Goal: Task Accomplishment & Management: Manage account settings

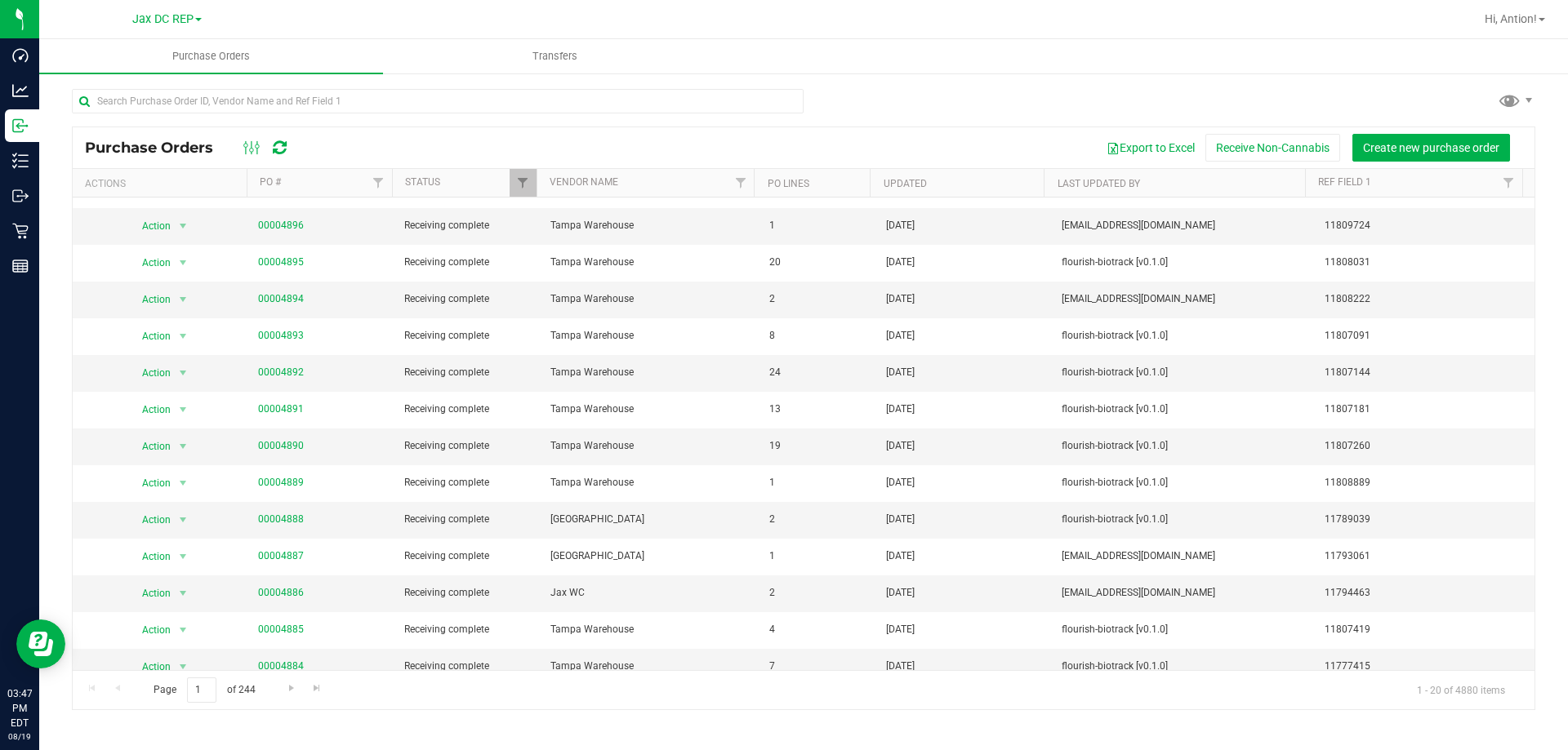
scroll to position [98, 0]
click at [283, 519] on link "00004888" at bounding box center [280, 521] width 45 height 11
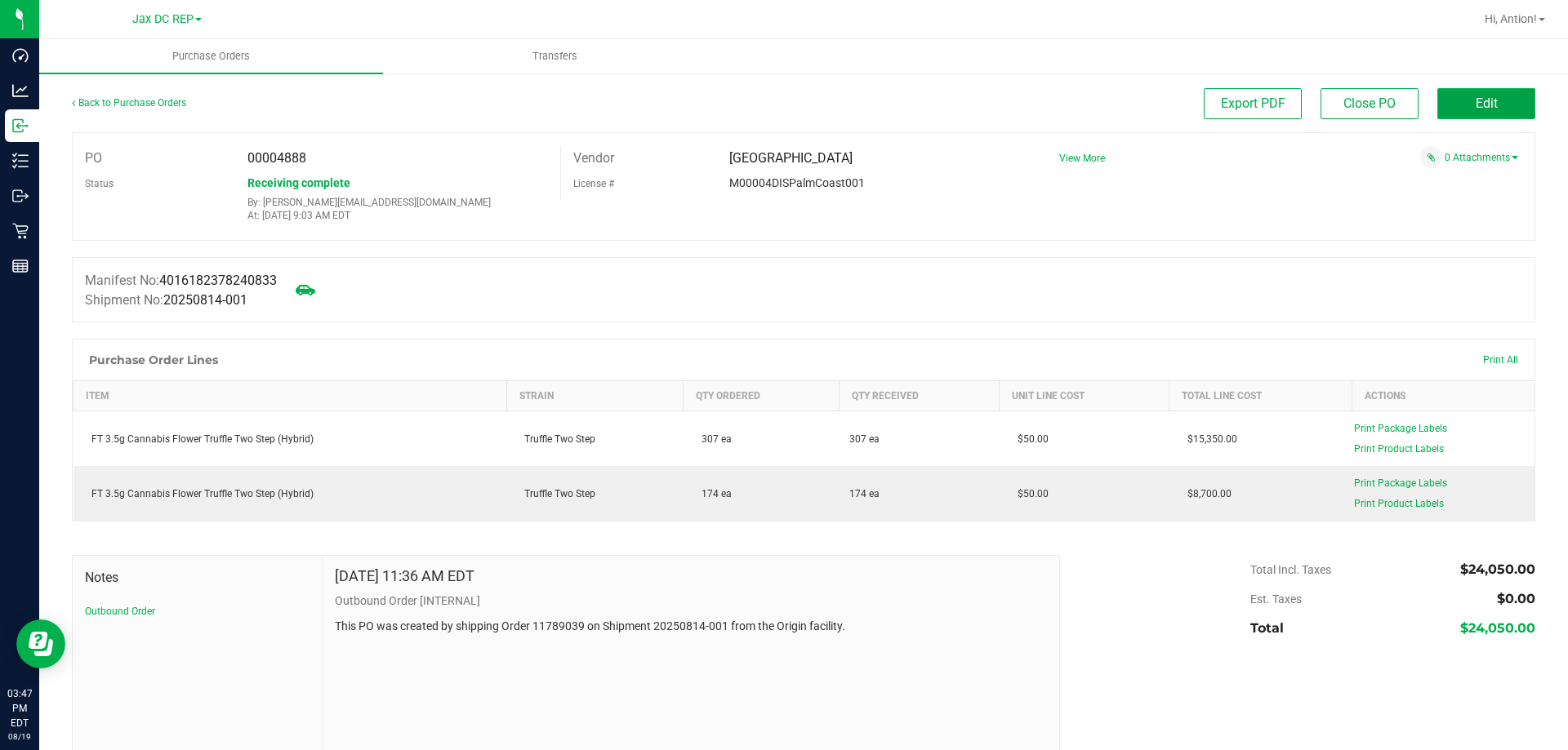
click at [1475, 100] on span "Edit" at bounding box center [1486, 103] width 22 height 15
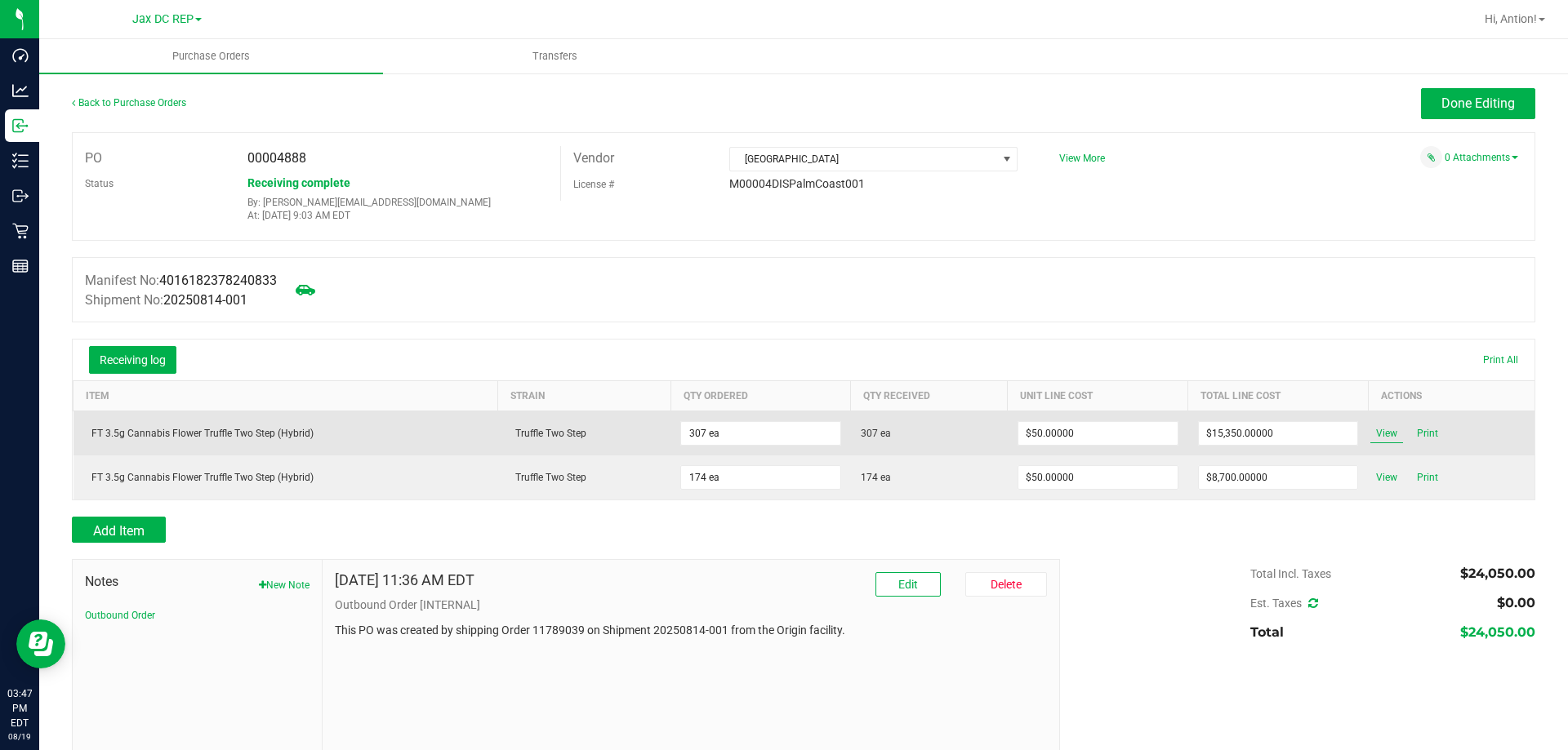
click at [1370, 436] on span "View" at bounding box center [1386, 434] width 32 height 20
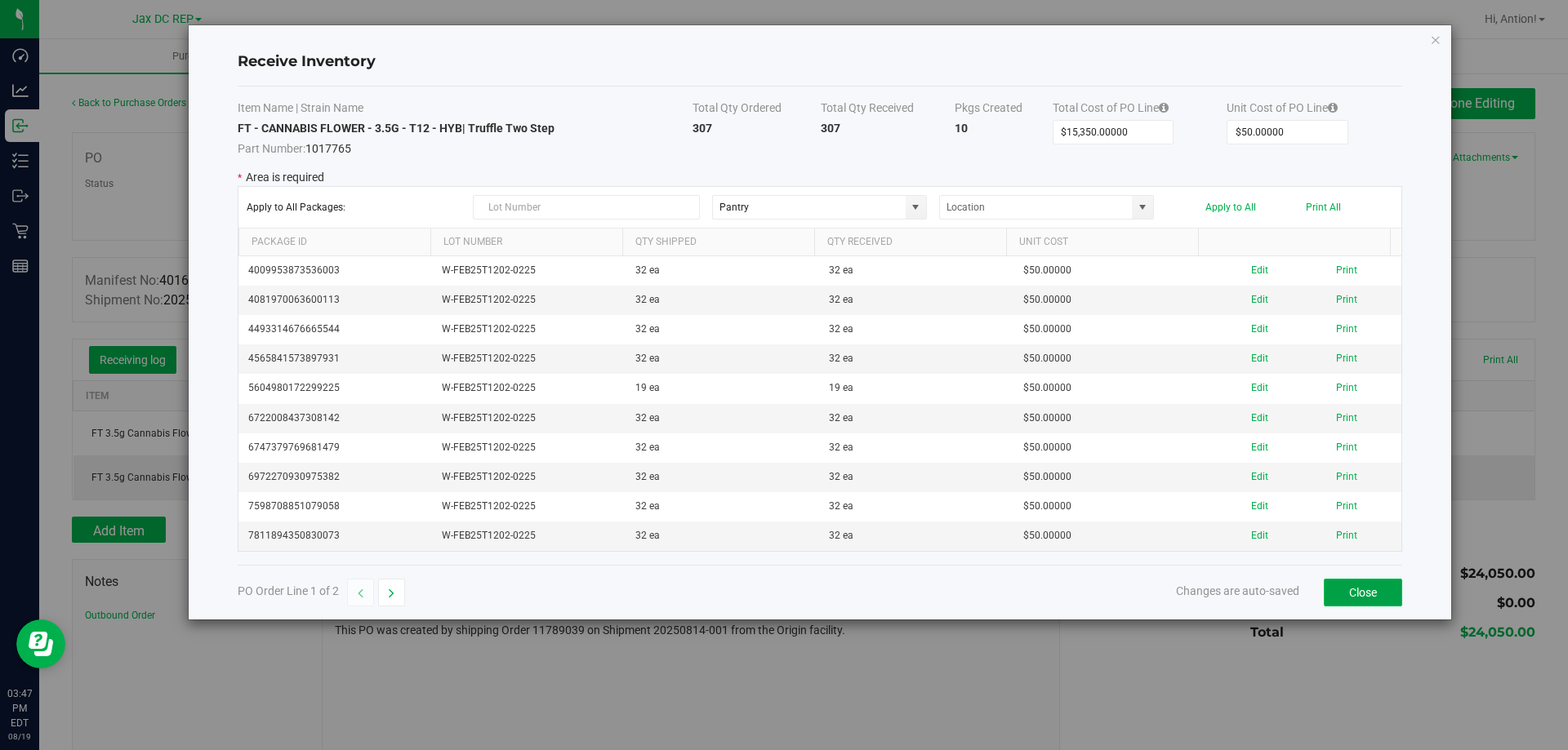
click at [1358, 585] on button "Close" at bounding box center [1363, 592] width 79 height 27
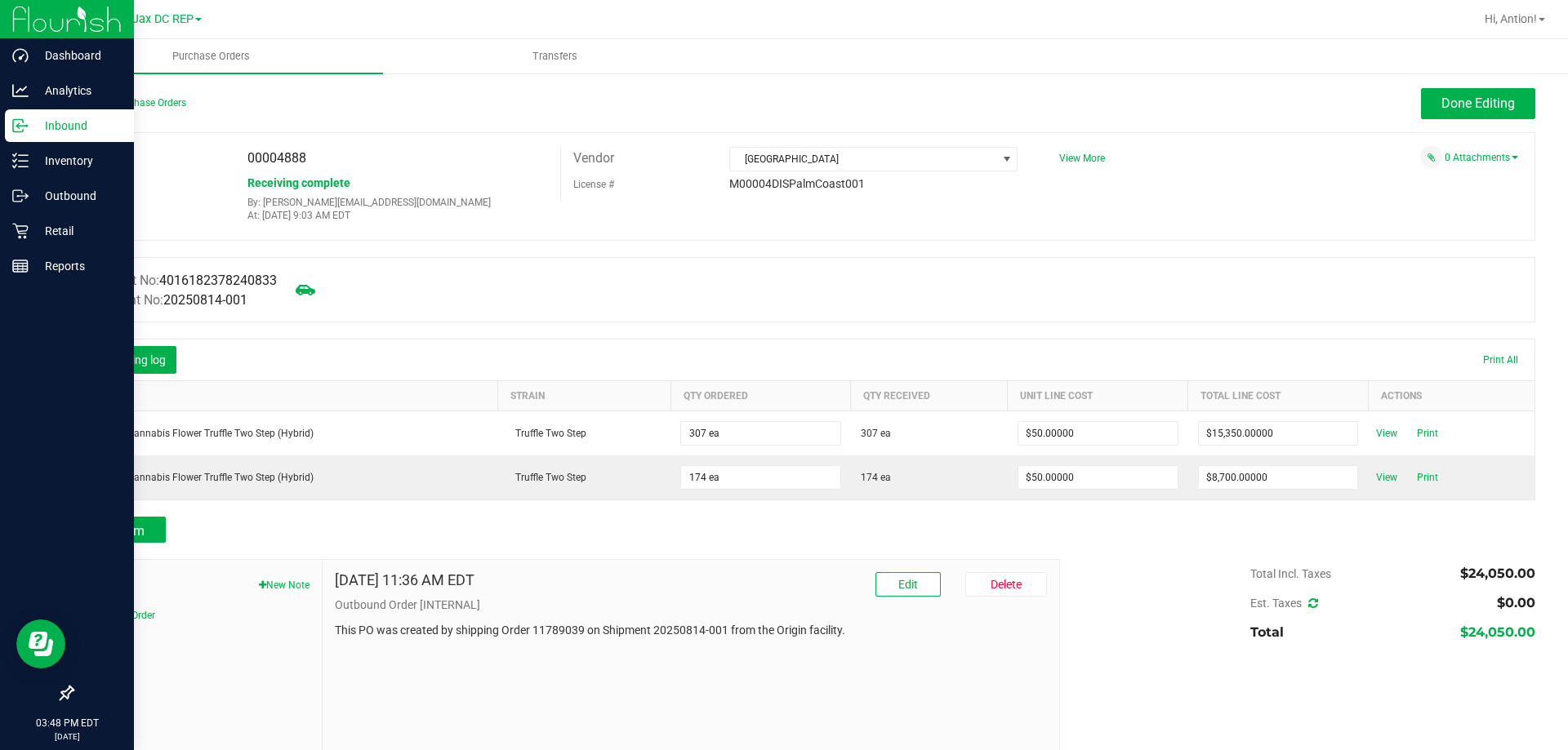
click at [68, 121] on p "Inbound" at bounding box center [77, 125] width 98 height 20
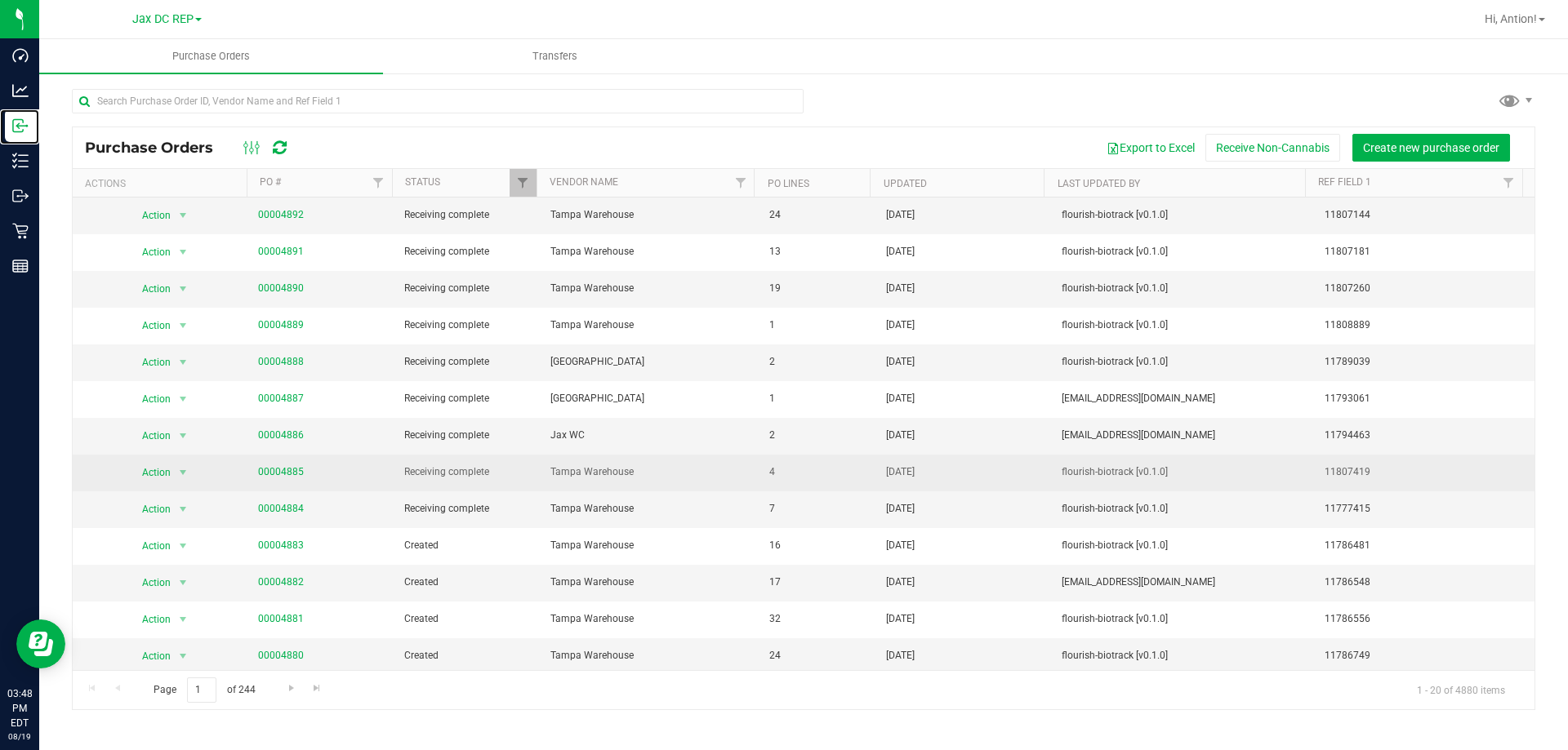
scroll to position [261, 0]
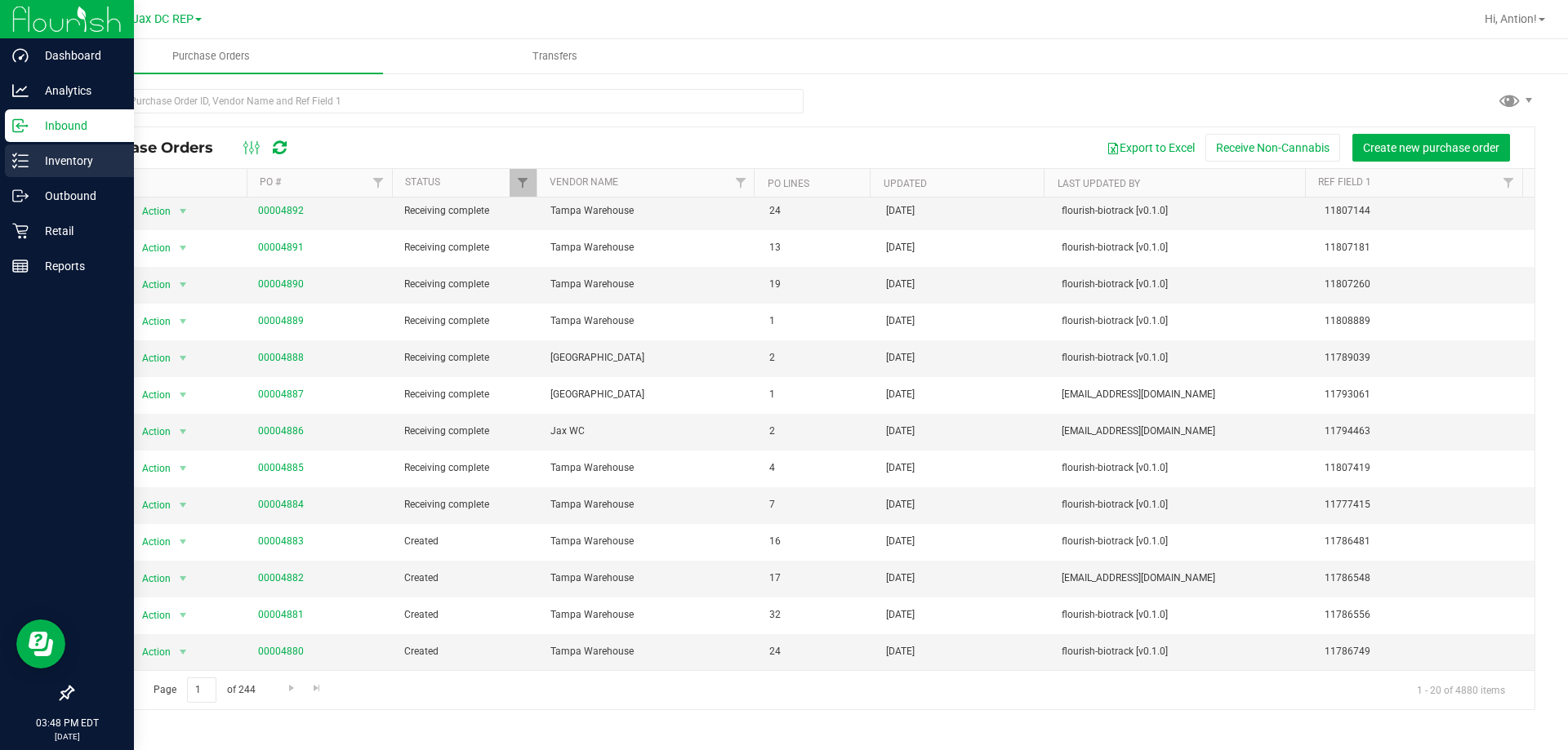
click at [20, 165] on icon at bounding box center [20, 160] width 16 height 16
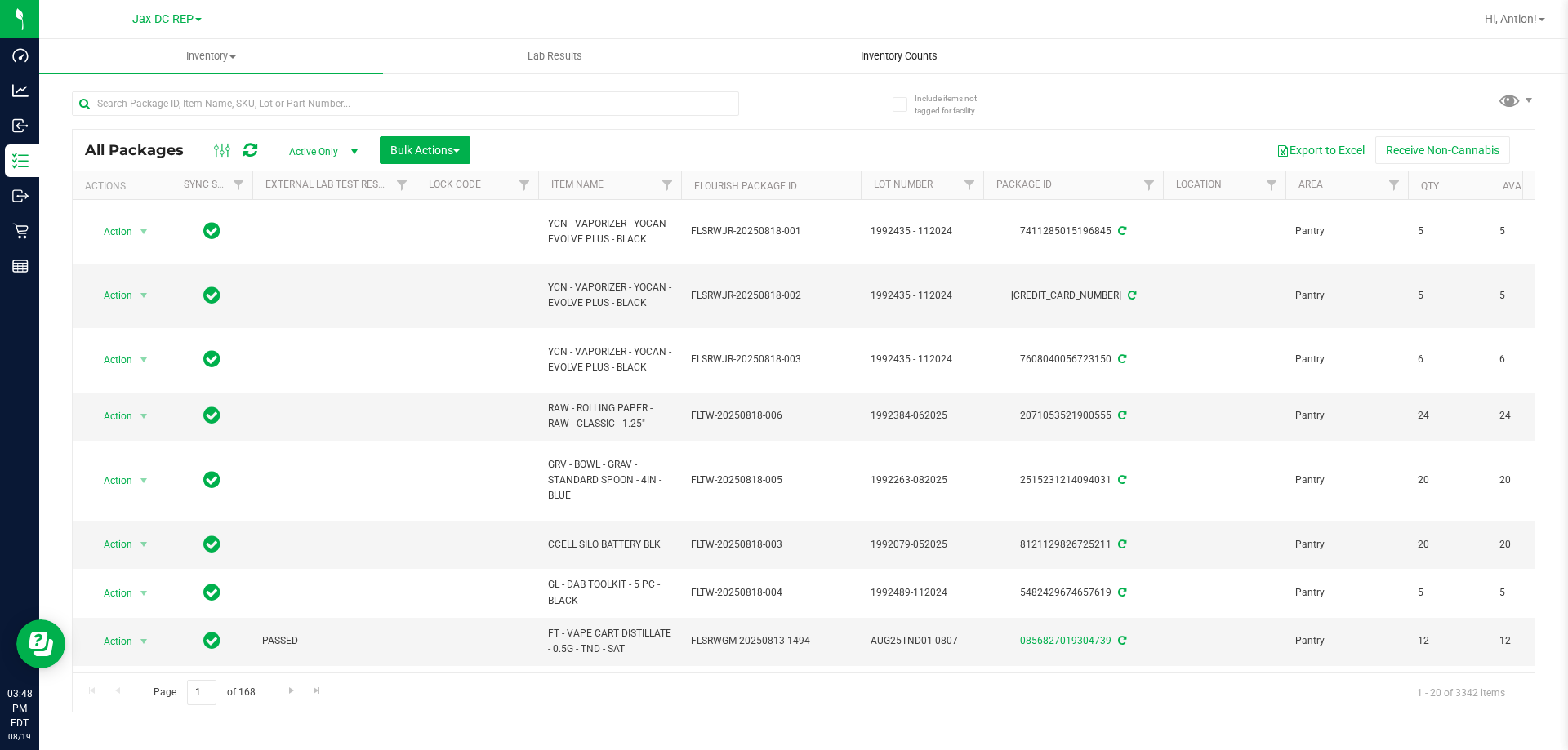
click at [920, 62] on span "Inventory Counts" at bounding box center [900, 57] width 121 height 15
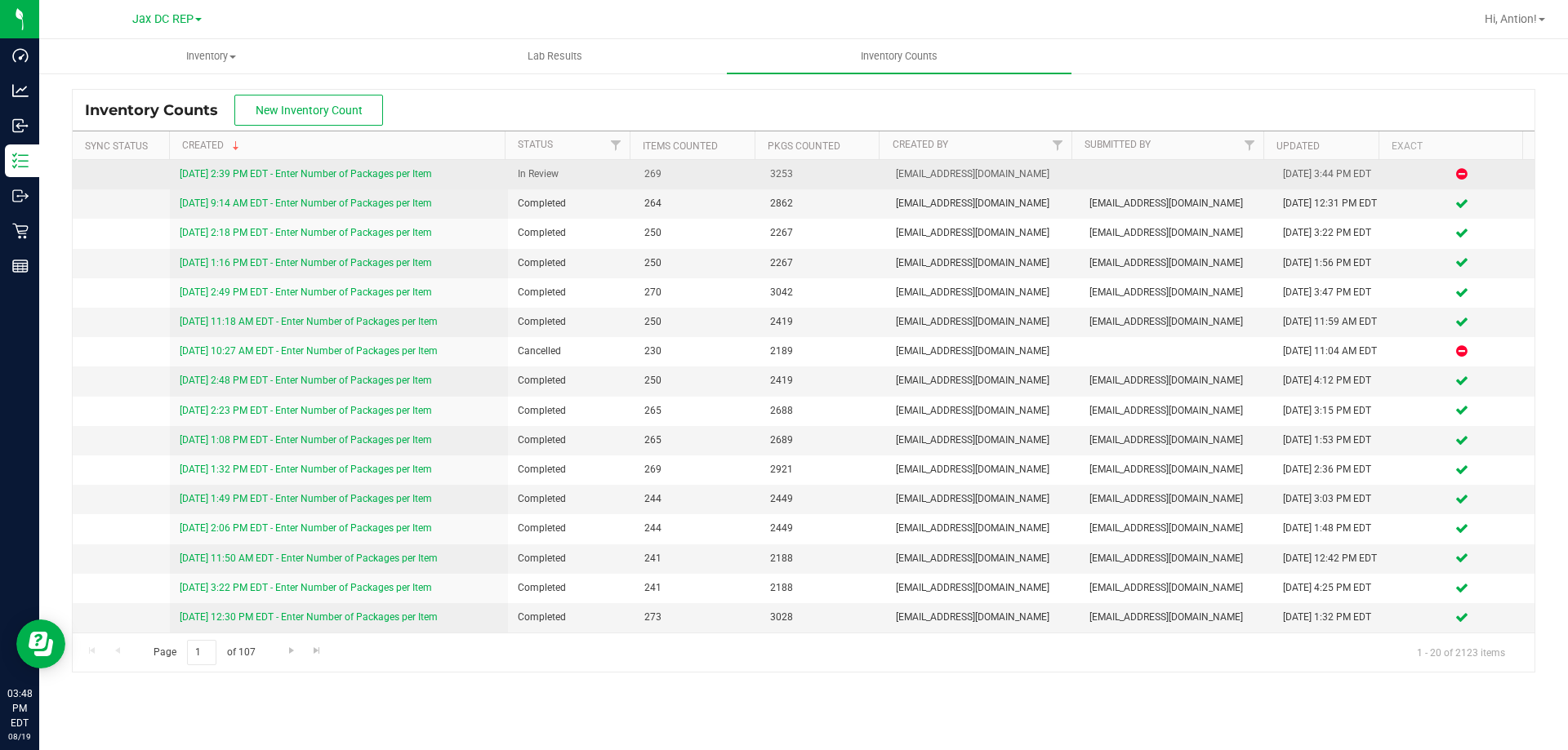
click at [401, 180] on link "[DATE] 2:39 PM EDT - Enter Number of Packages per Item" at bounding box center [306, 174] width 252 height 11
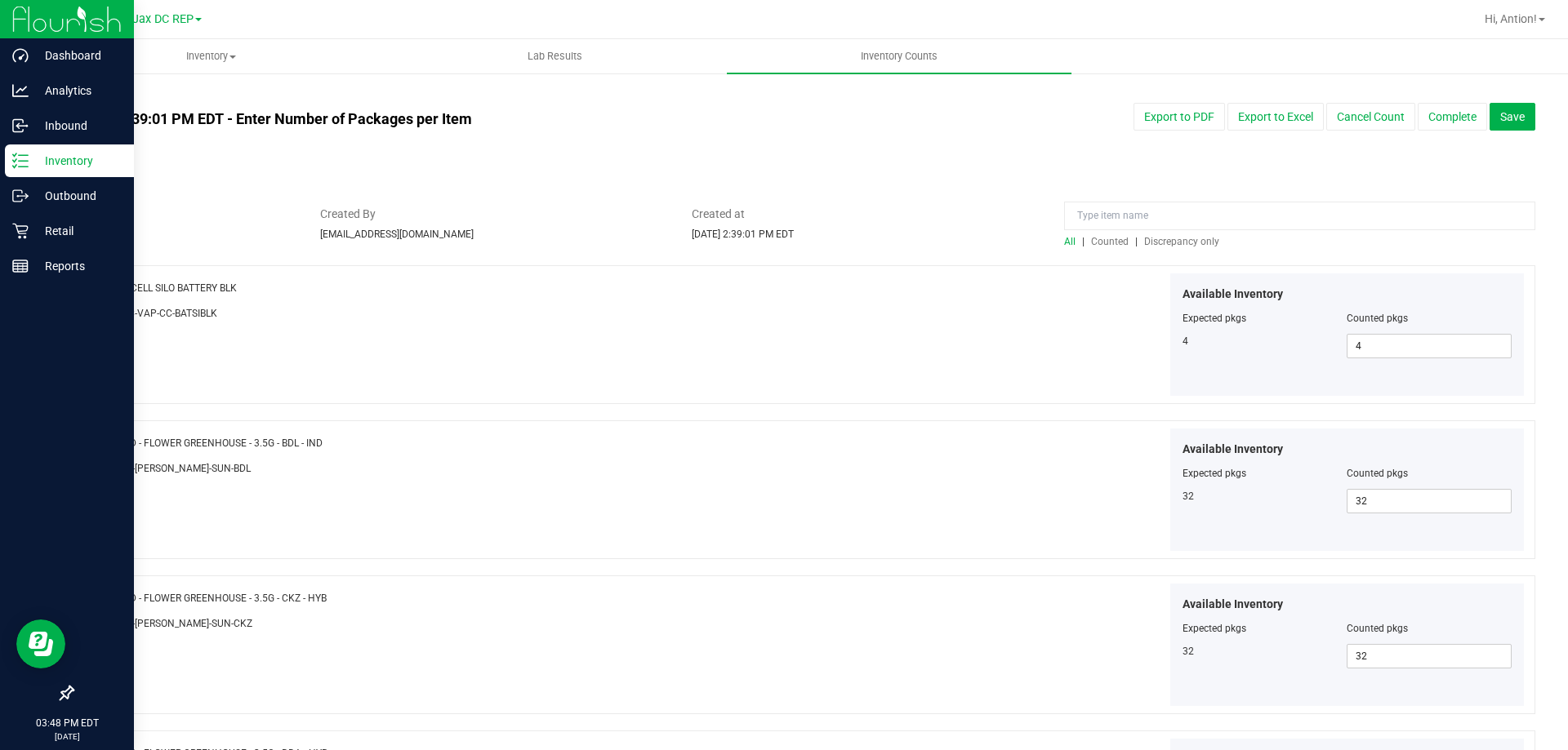
click at [33, 169] on p "Inventory" at bounding box center [77, 161] width 98 height 20
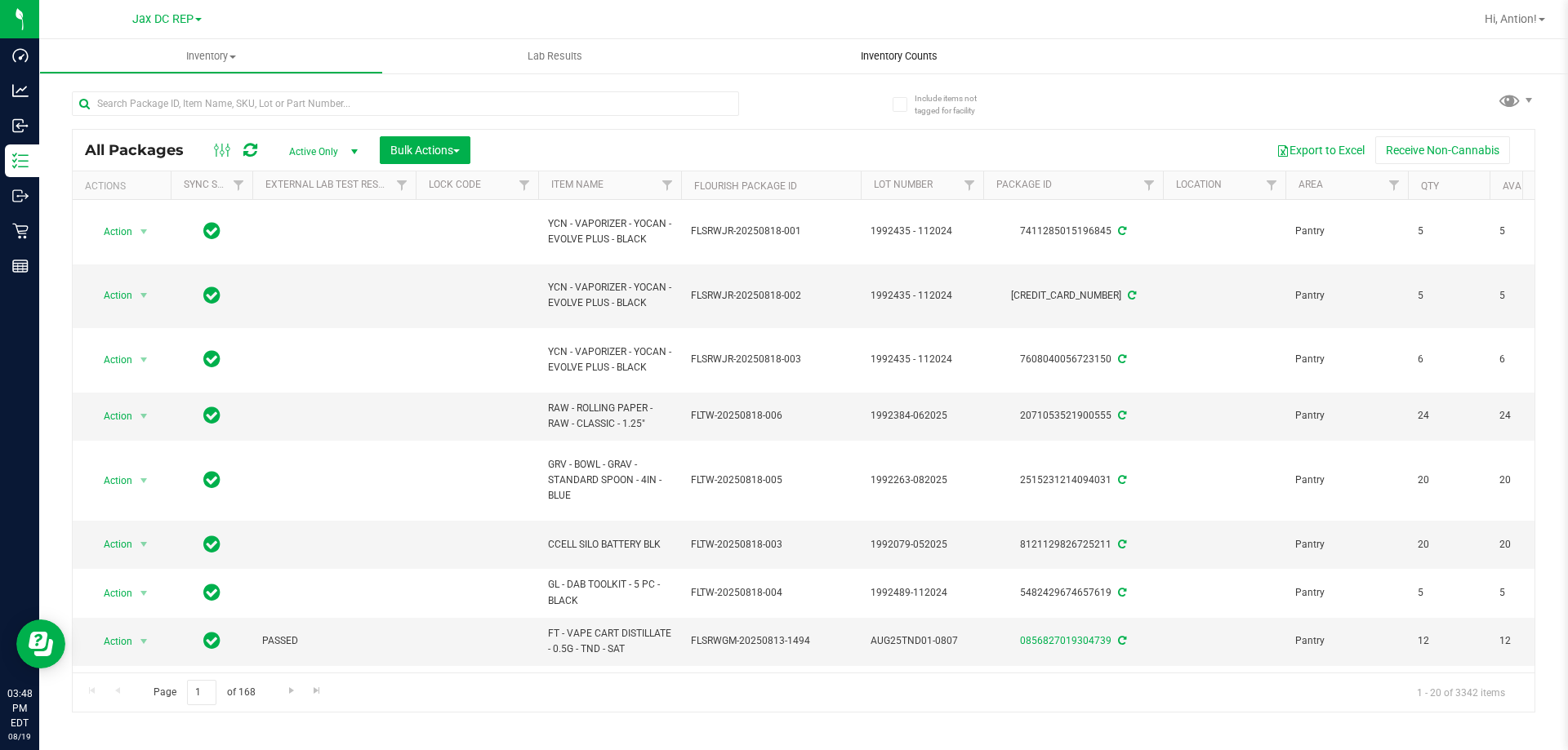
click at [900, 49] on span "Inventory Counts" at bounding box center [900, 57] width 121 height 15
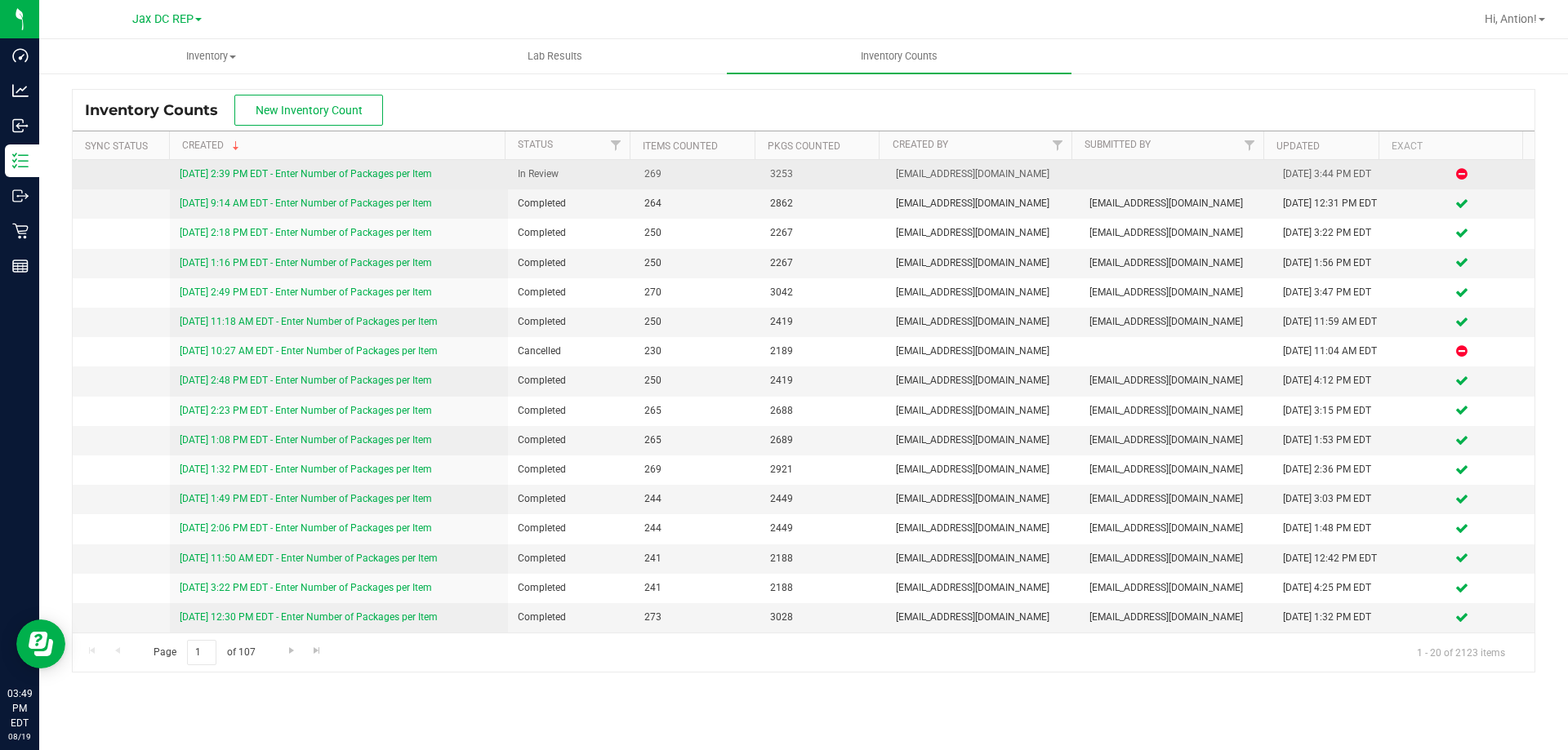
click at [401, 171] on link "[DATE] 2:39 PM EDT - Enter Number of Packages per Item" at bounding box center [306, 174] width 252 height 11
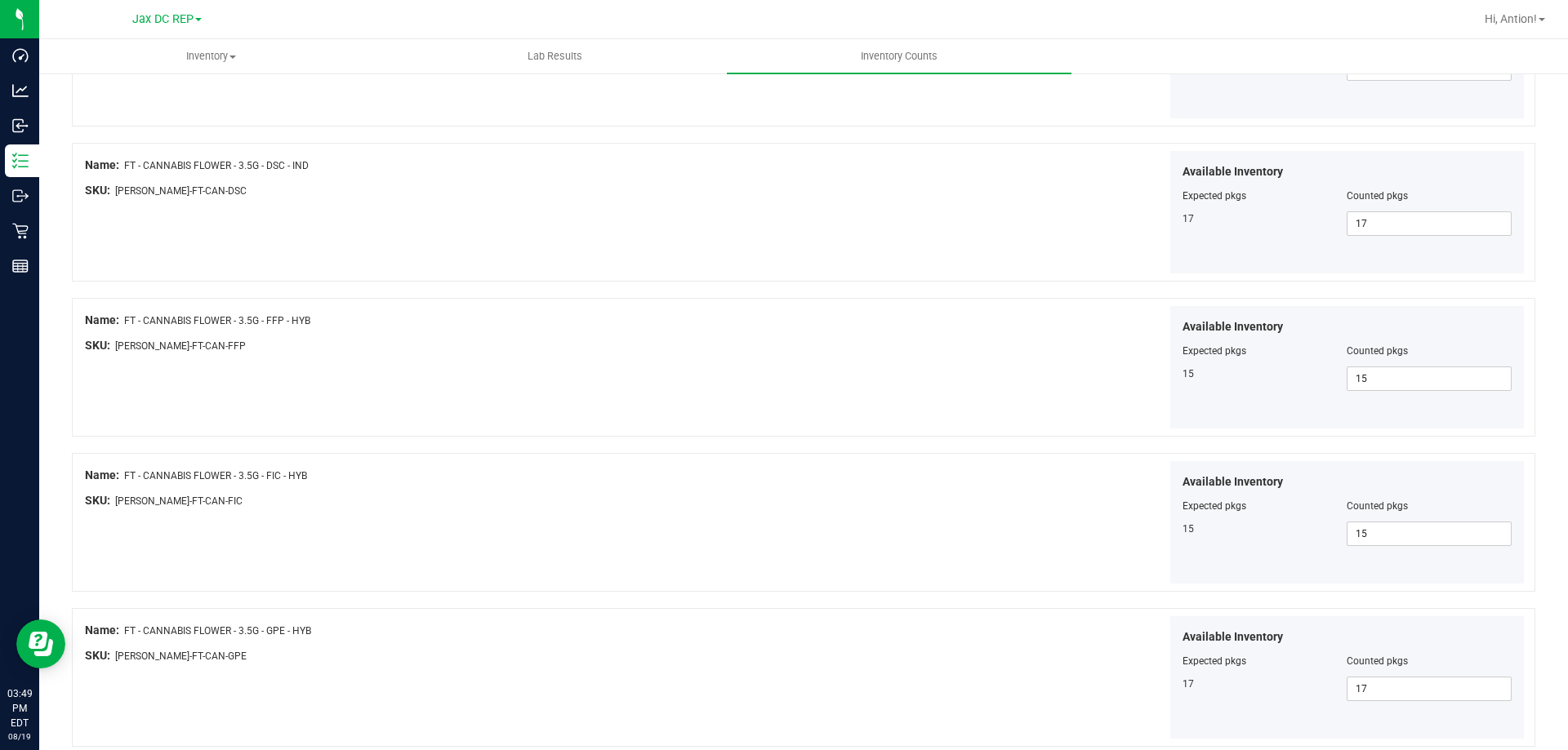
scroll to position [2673, 0]
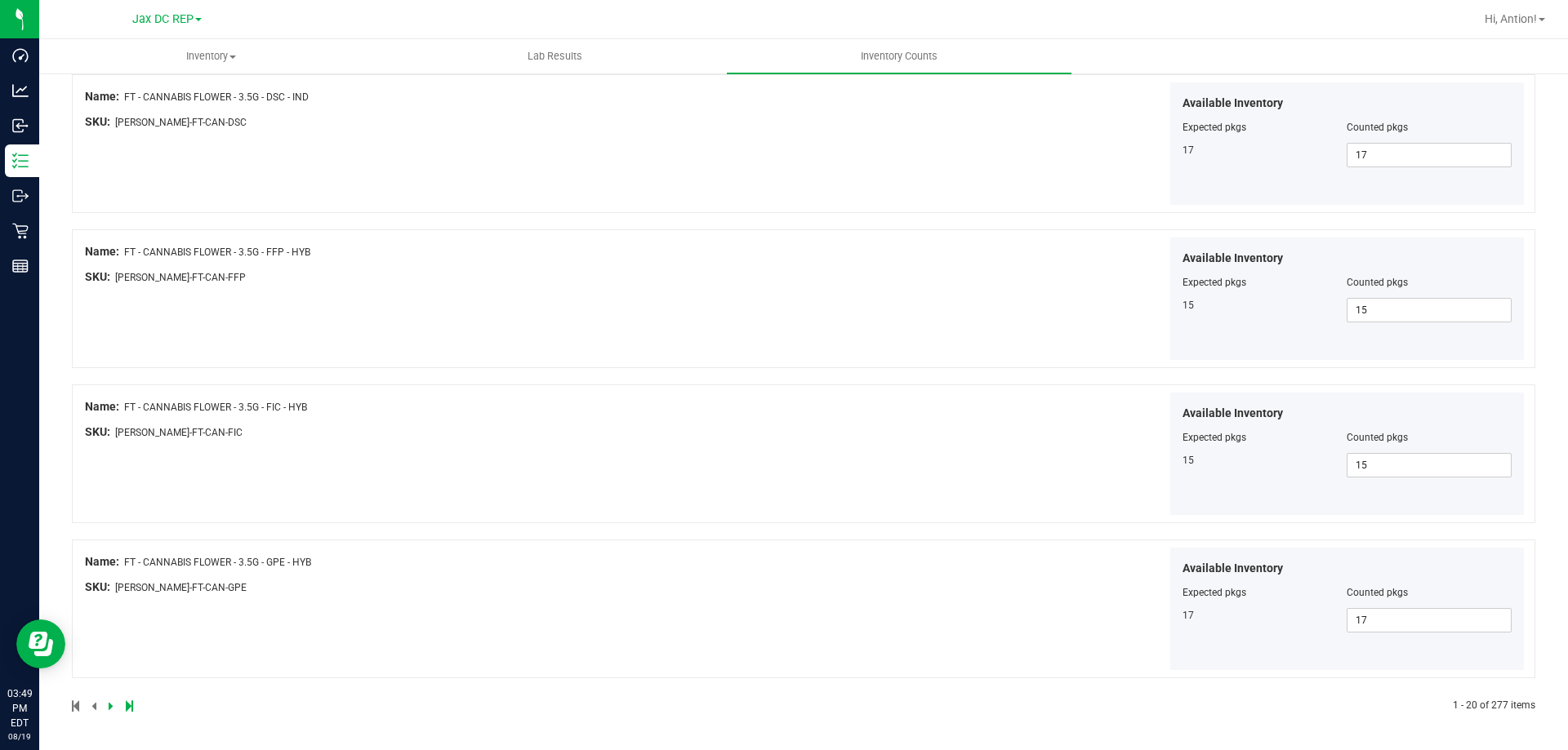
click at [109, 708] on icon at bounding box center [111, 706] width 5 height 9
click at [110, 705] on icon at bounding box center [111, 706] width 5 height 9
click at [109, 706] on icon at bounding box center [111, 706] width 5 height 9
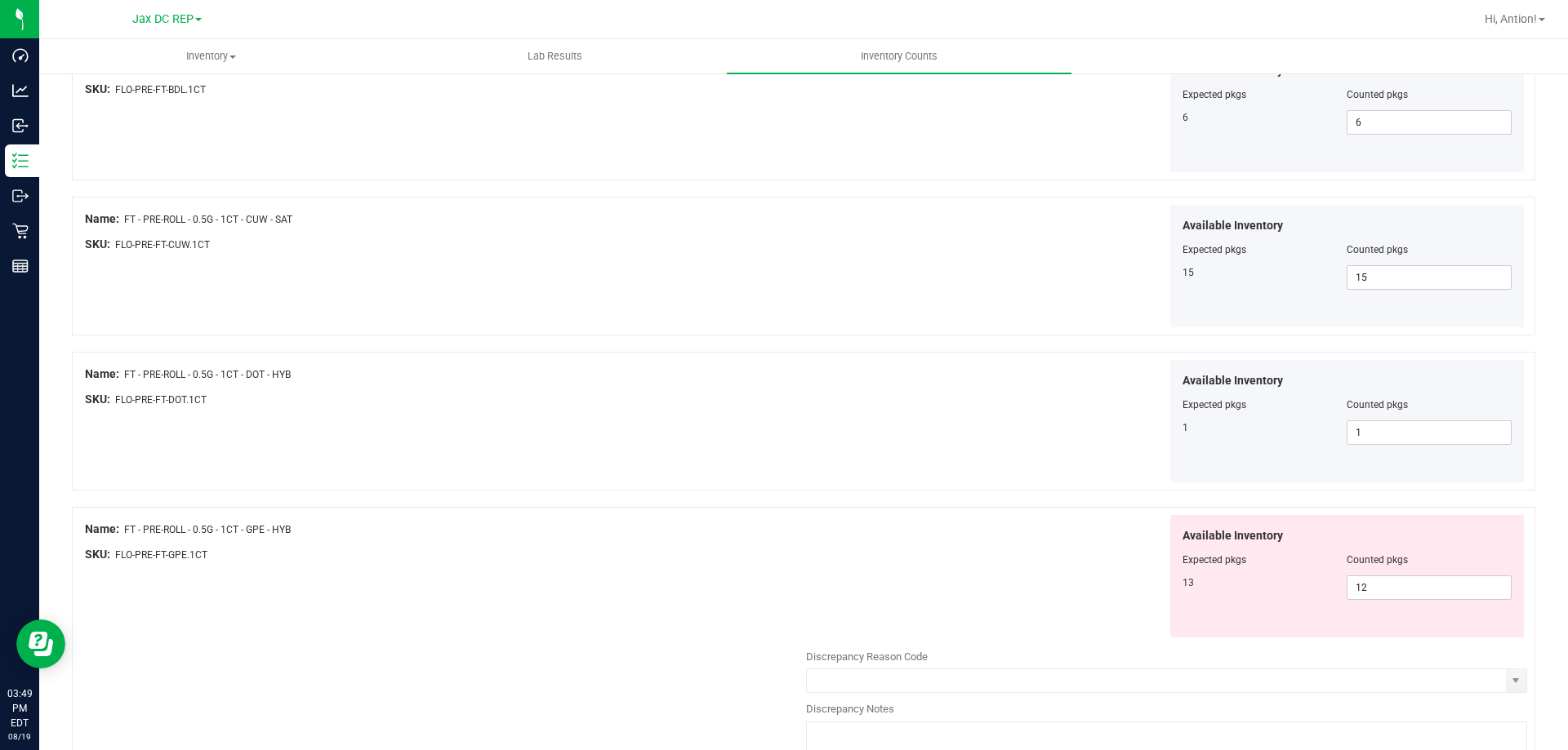
scroll to position [1307, 0]
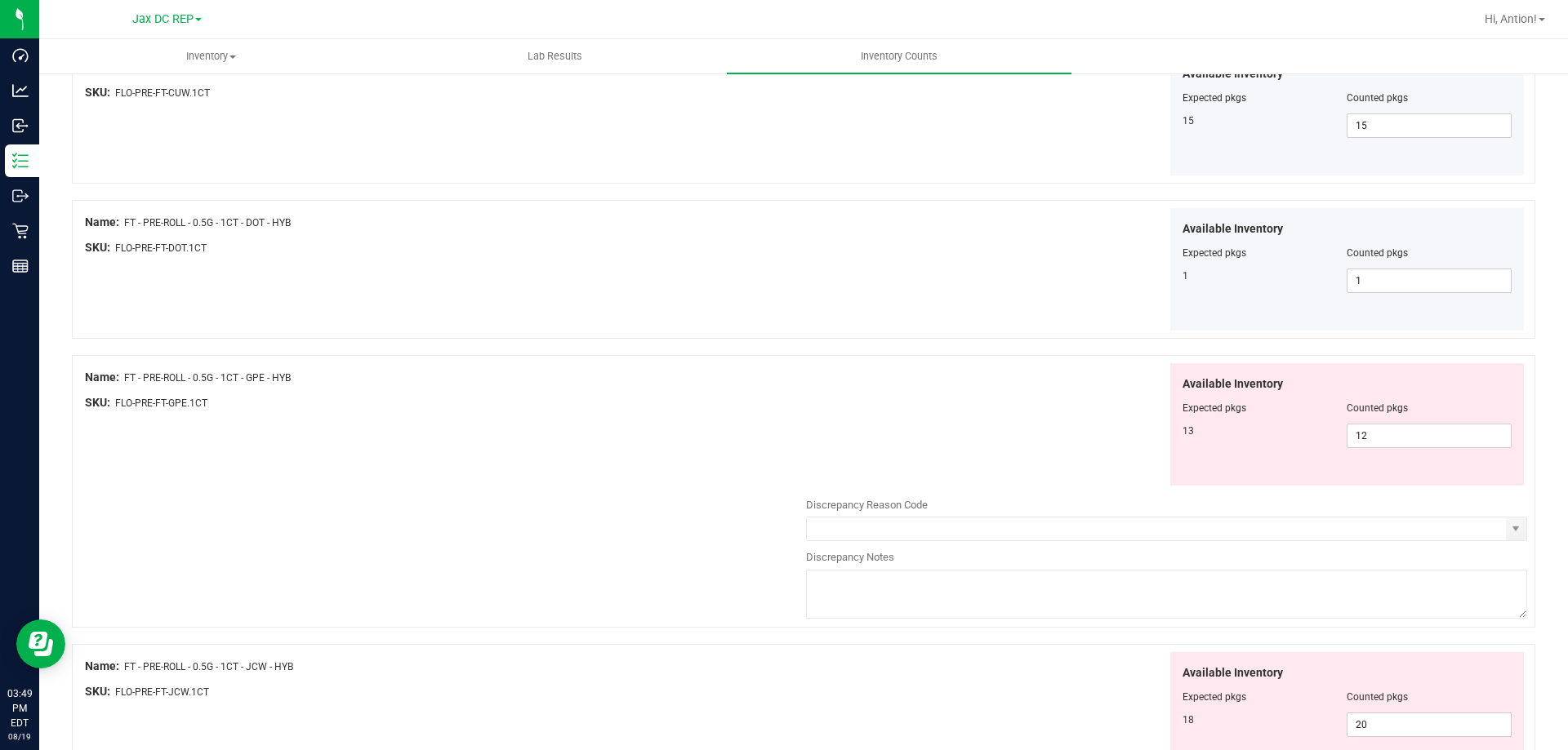
click at [699, 408] on div "SKU: FLO-PRE-FT-GPE.1CT" at bounding box center [445, 402] width 721 height 17
drag, startPoint x: 1381, startPoint y: 436, endPoint x: 963, endPoint y: 448, distance: 418.2
click at [963, 448] on div "Available Inventory Expected pkgs Counted pkgs 13 12 12" at bounding box center [1166, 425] width 721 height 123
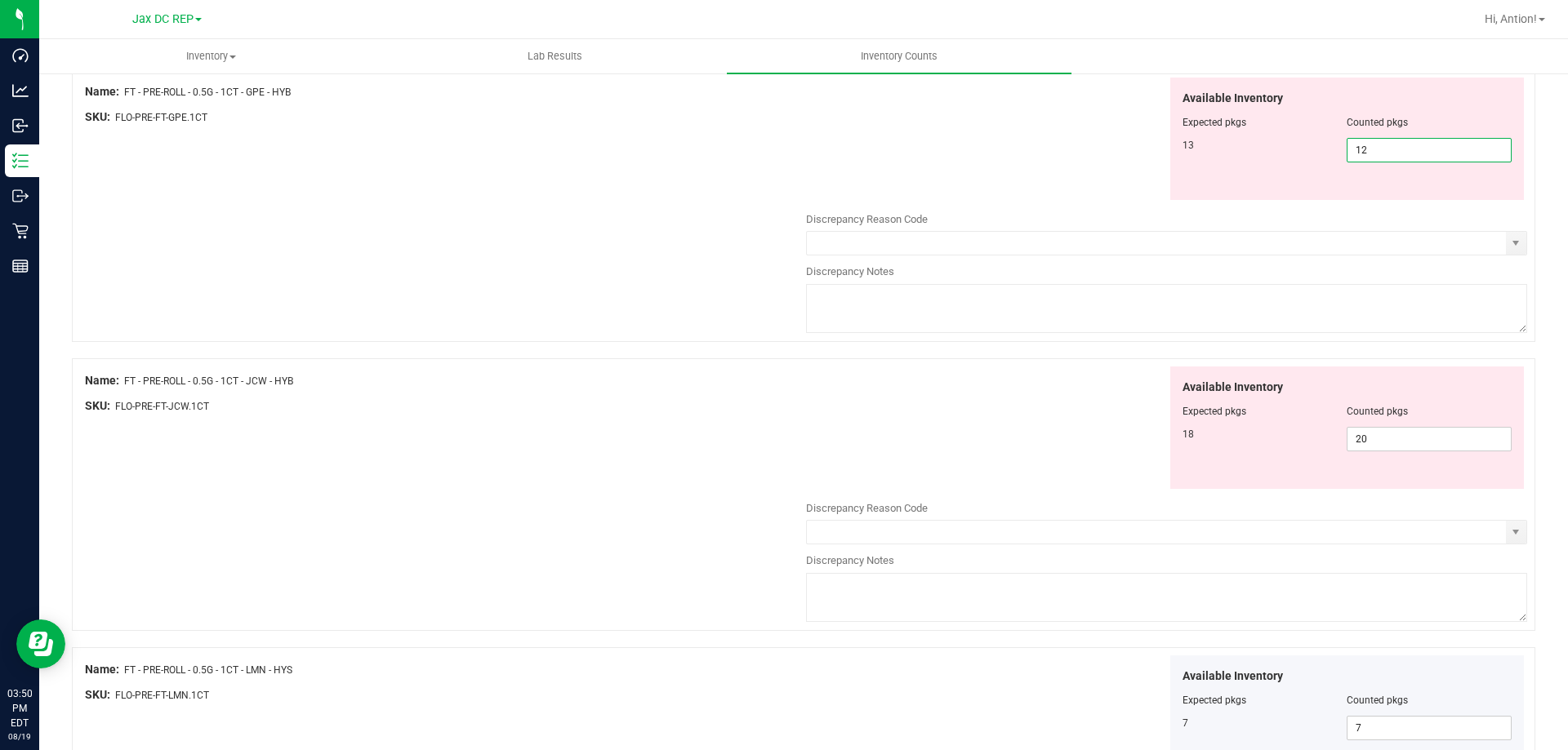
scroll to position [1390, 0]
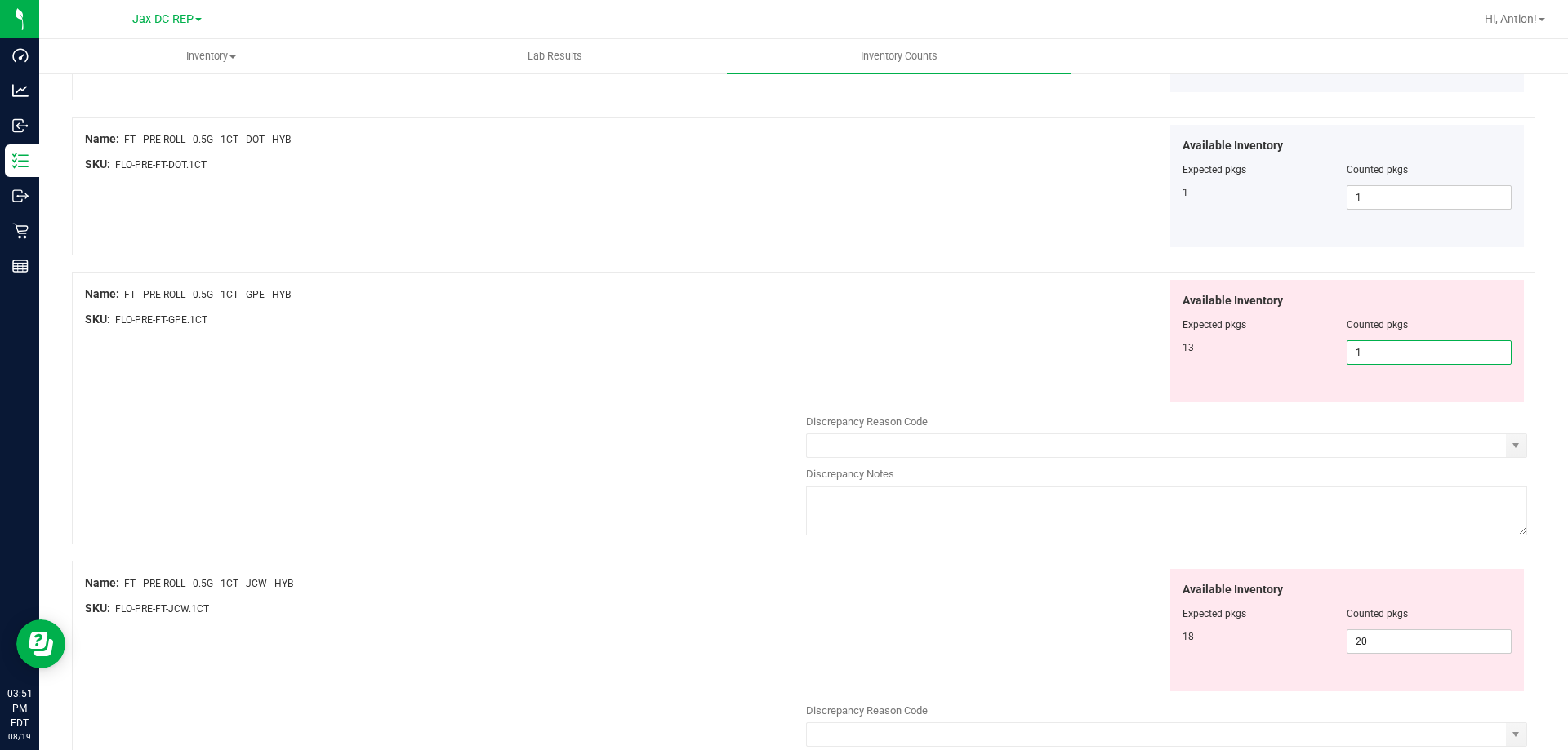
type input "13"
click at [933, 346] on div "Available Inventory Expected pkgs Counted pkgs 13 13 13" at bounding box center [1166, 342] width 721 height 123
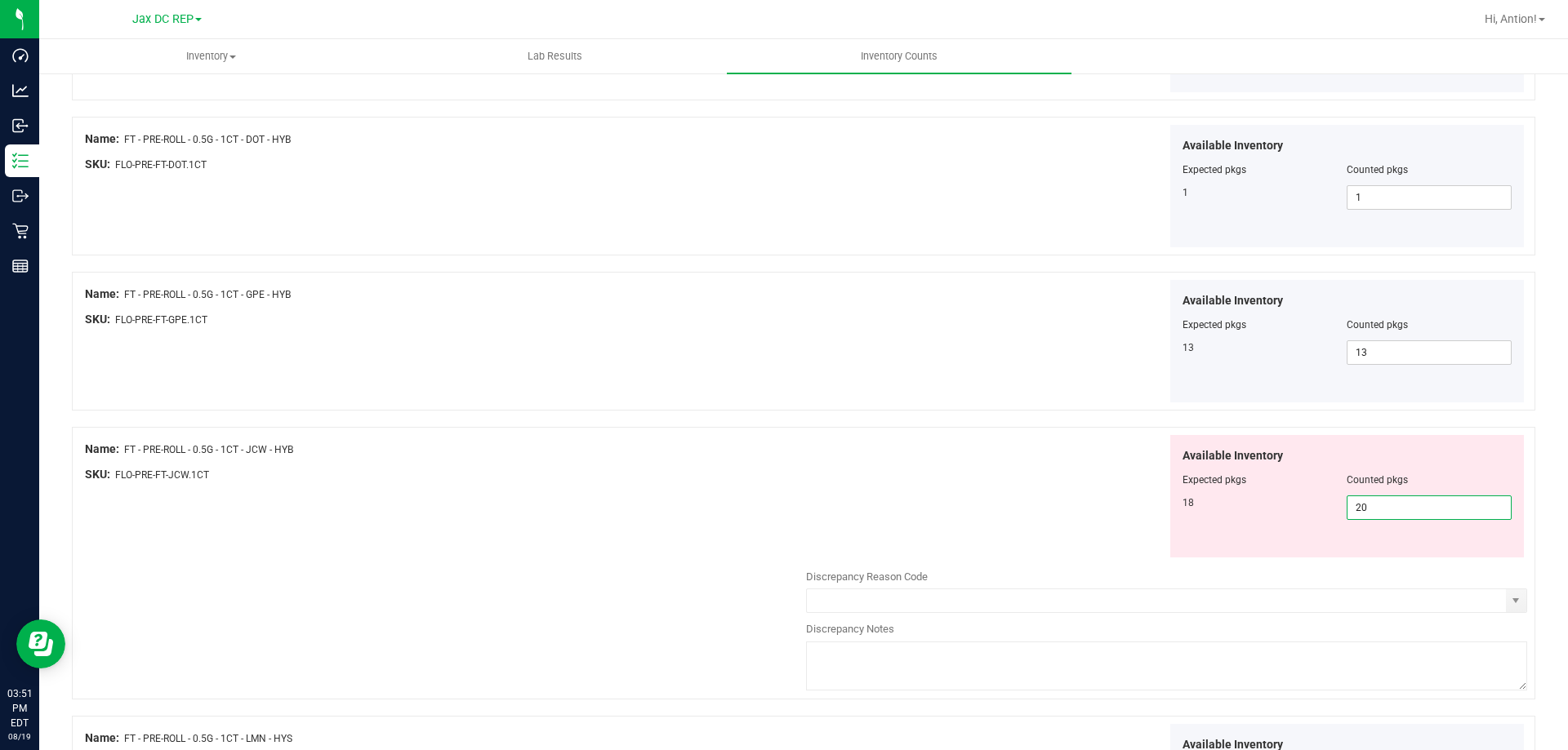
drag, startPoint x: 1389, startPoint y: 502, endPoint x: 914, endPoint y: 530, distance: 475.8
click at [915, 530] on div "Available Inventory Expected pkgs Counted pkgs 18 20 20" at bounding box center [1166, 497] width 721 height 123
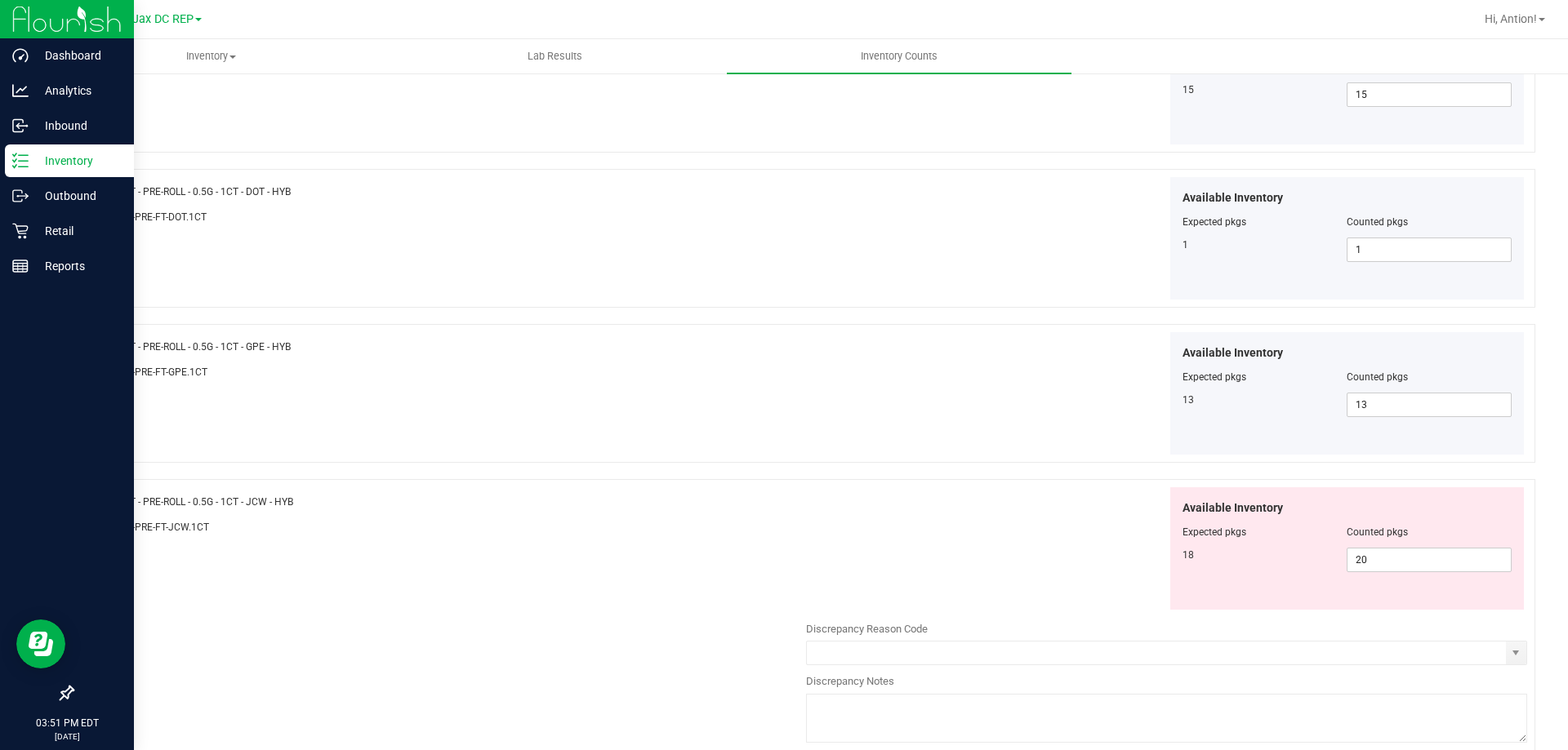
click at [32, 159] on p "Inventory" at bounding box center [77, 161] width 98 height 20
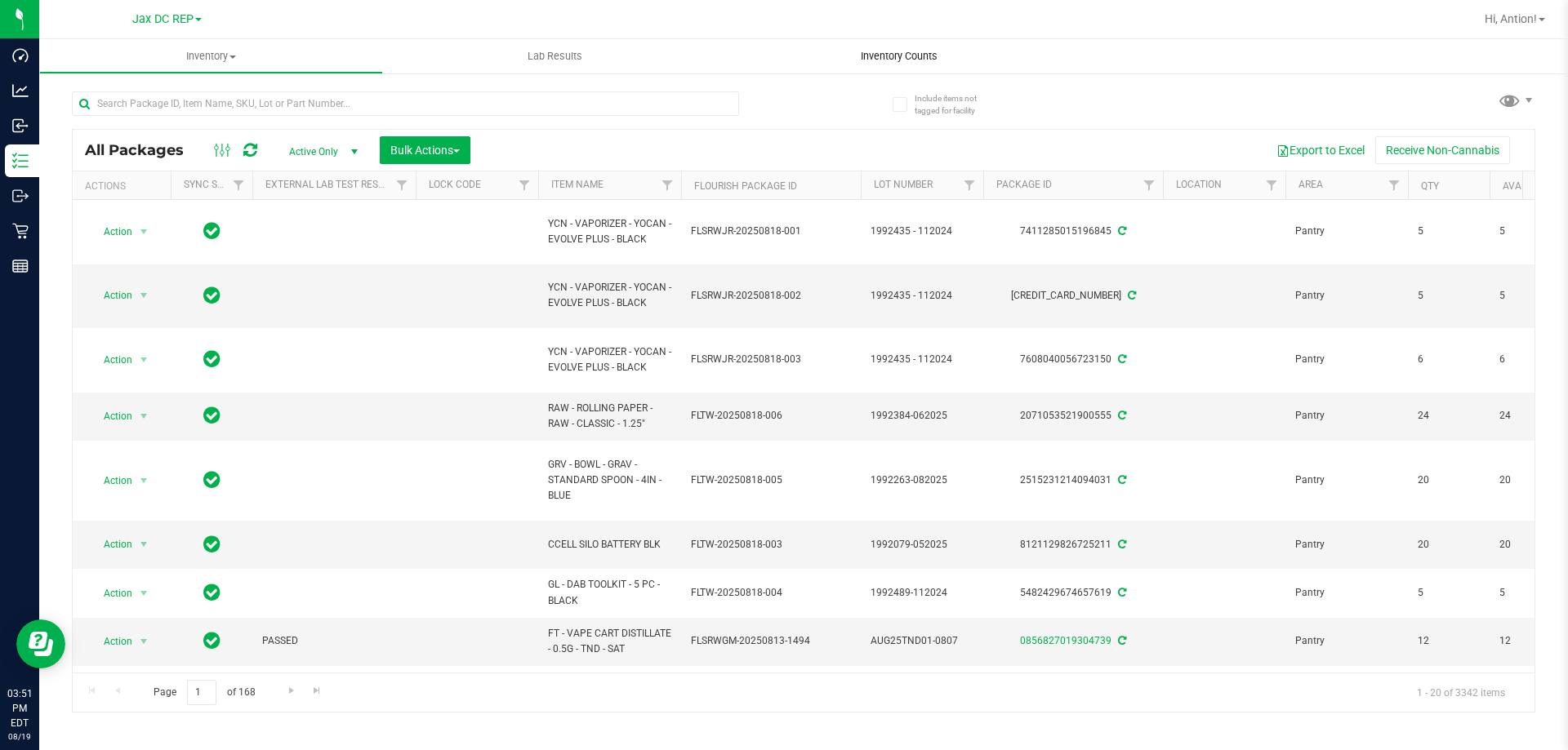
click at [873, 56] on span "Inventory Counts" at bounding box center [900, 57] width 121 height 15
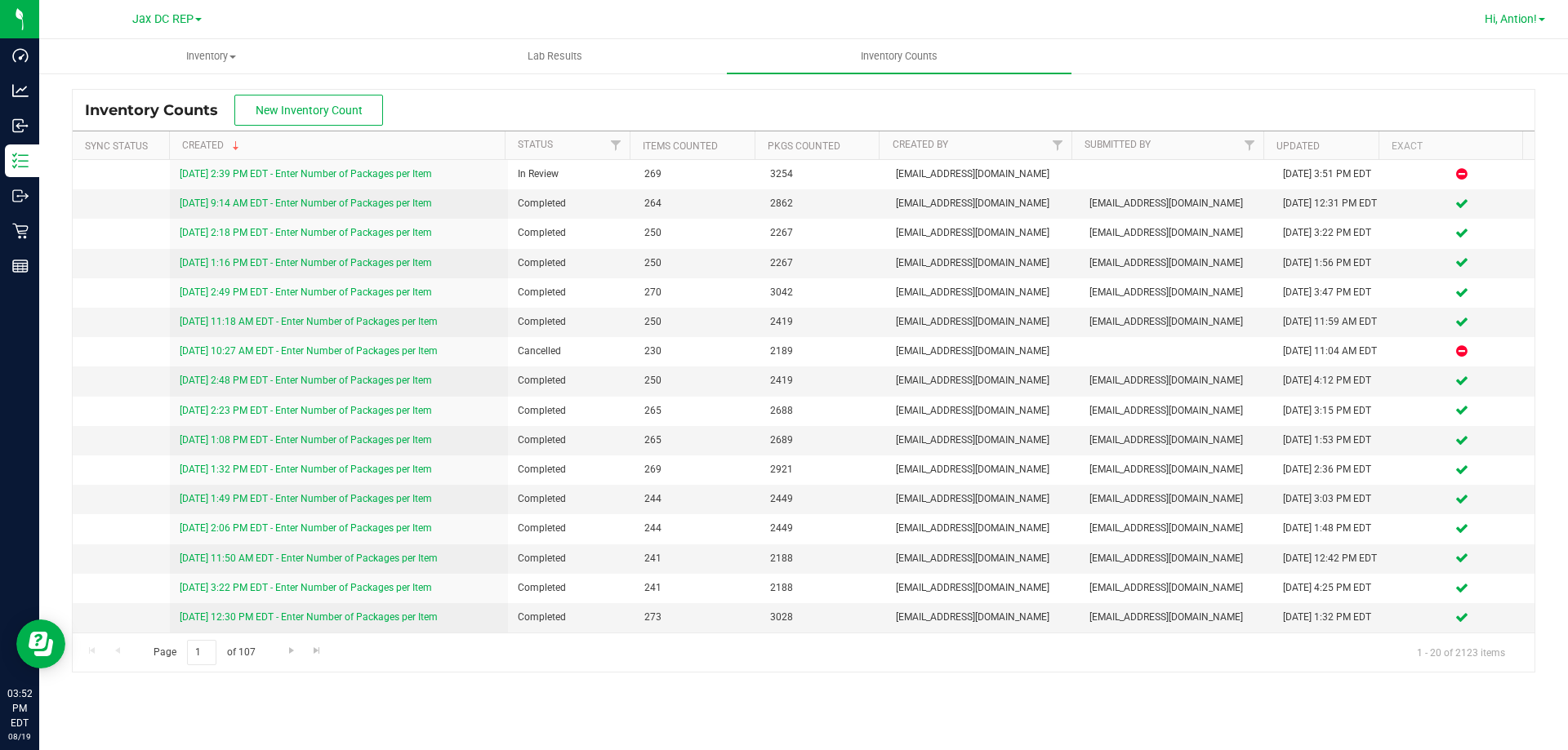
click at [1527, 13] on span "Hi, Antion!" at bounding box center [1510, 19] width 52 height 13
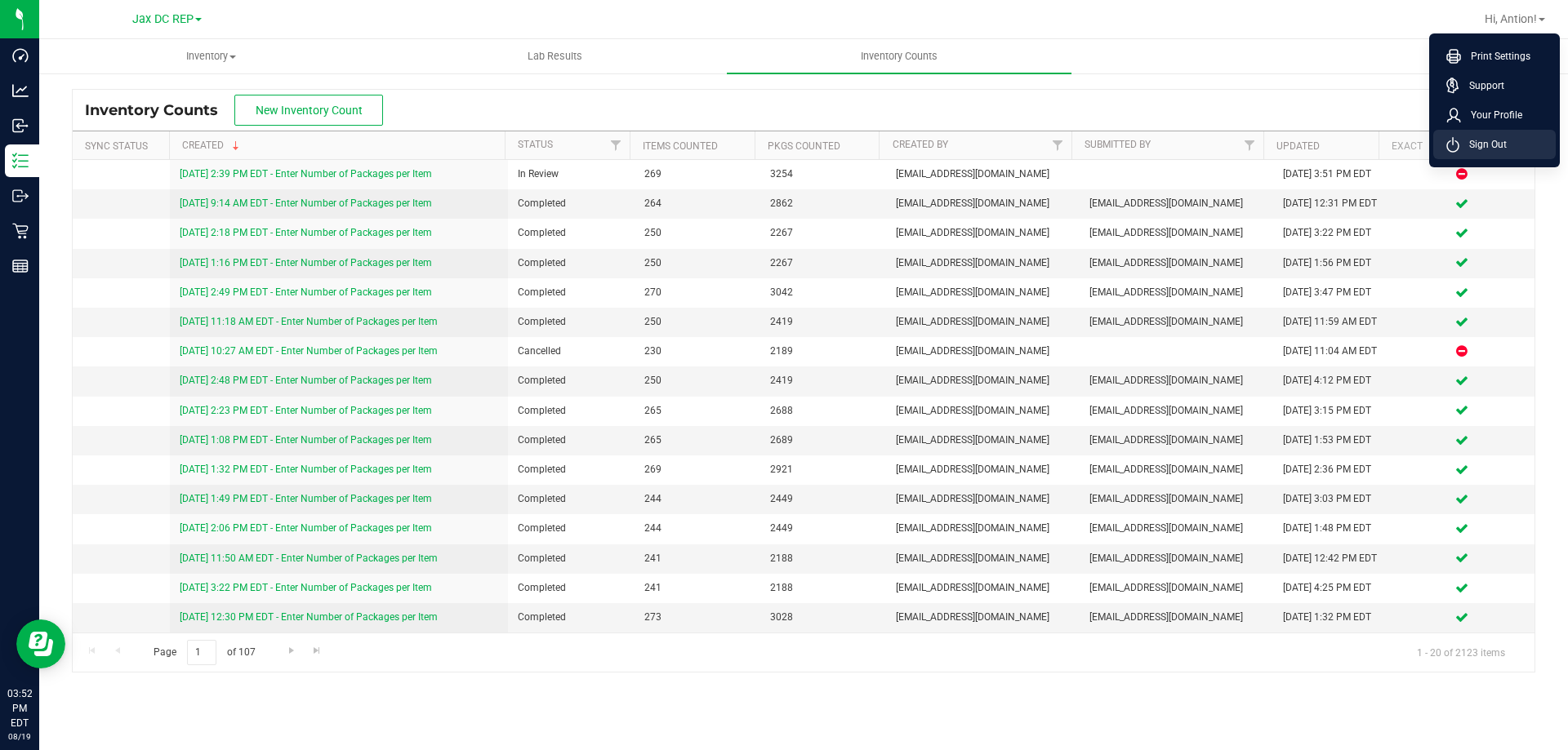
click at [1489, 135] on li "Sign Out" at bounding box center [1493, 144] width 122 height 29
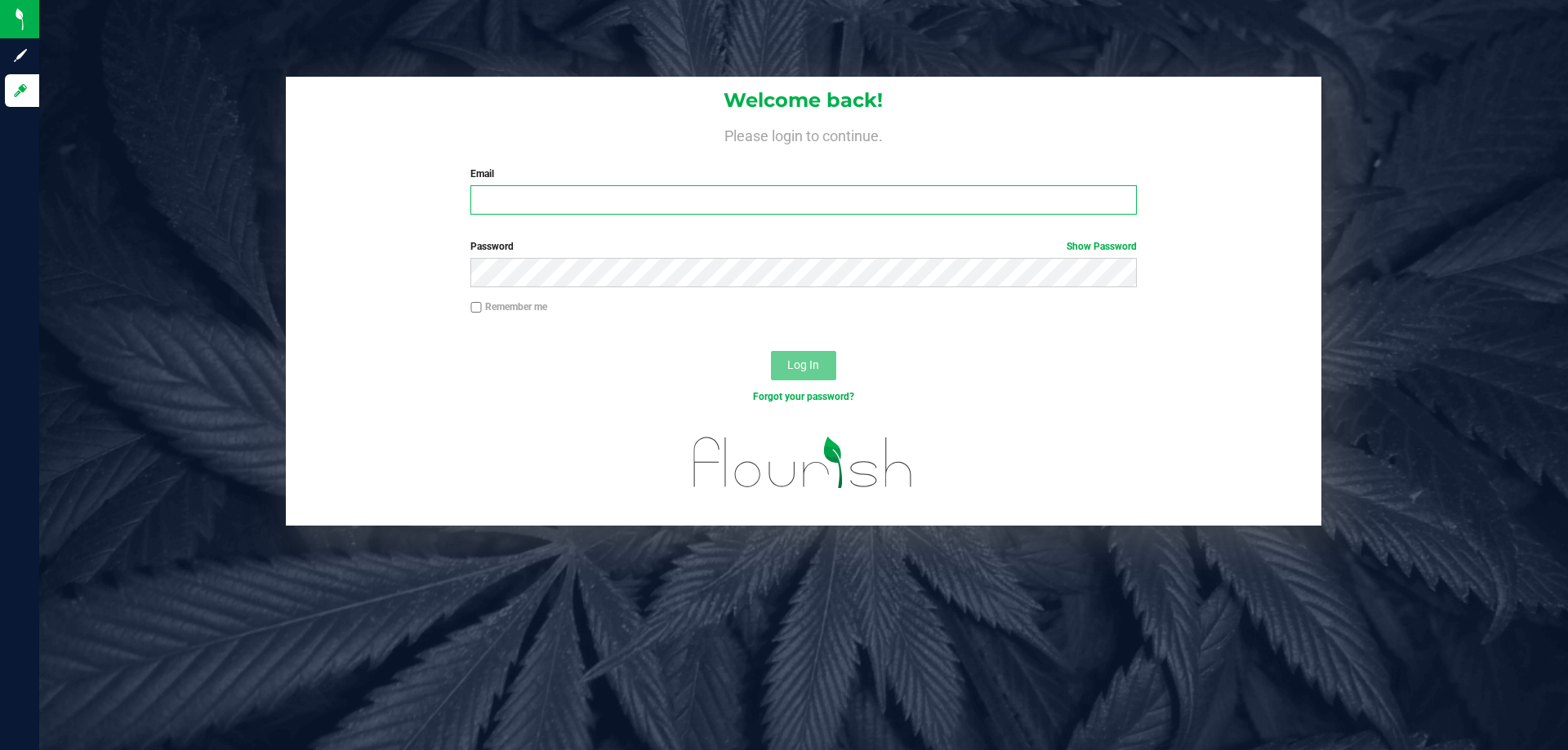
click at [510, 197] on input "Email" at bounding box center [803, 200] width 666 height 29
type input "[EMAIL_ADDRESS][DOMAIN_NAME]"
click at [771, 351] on button "Log In" at bounding box center [803, 366] width 65 height 29
